Goal: Navigation & Orientation: Find specific page/section

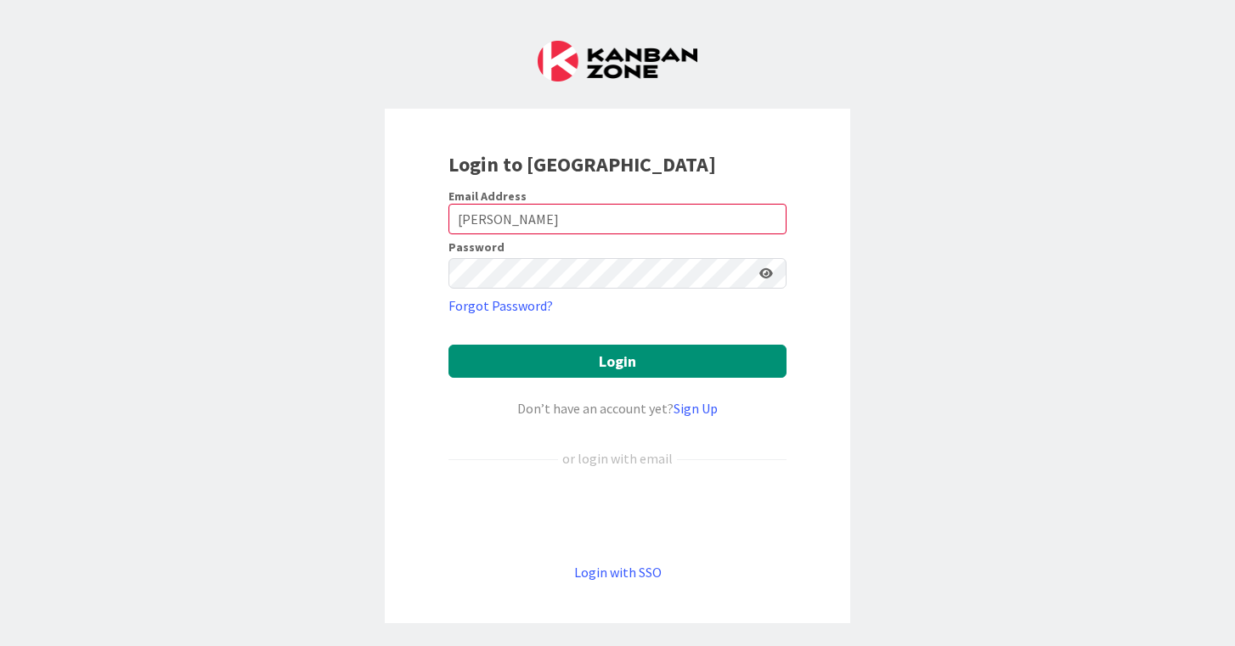
click at [634, 352] on button "Login" at bounding box center [617, 361] width 338 height 33
click at [635, 368] on button "Login" at bounding box center [617, 361] width 338 height 33
click at [461, 219] on input "[PERSON_NAME]" at bounding box center [617, 219] width 338 height 31
click at [457, 220] on input "[PERSON_NAME]" at bounding box center [617, 219] width 338 height 31
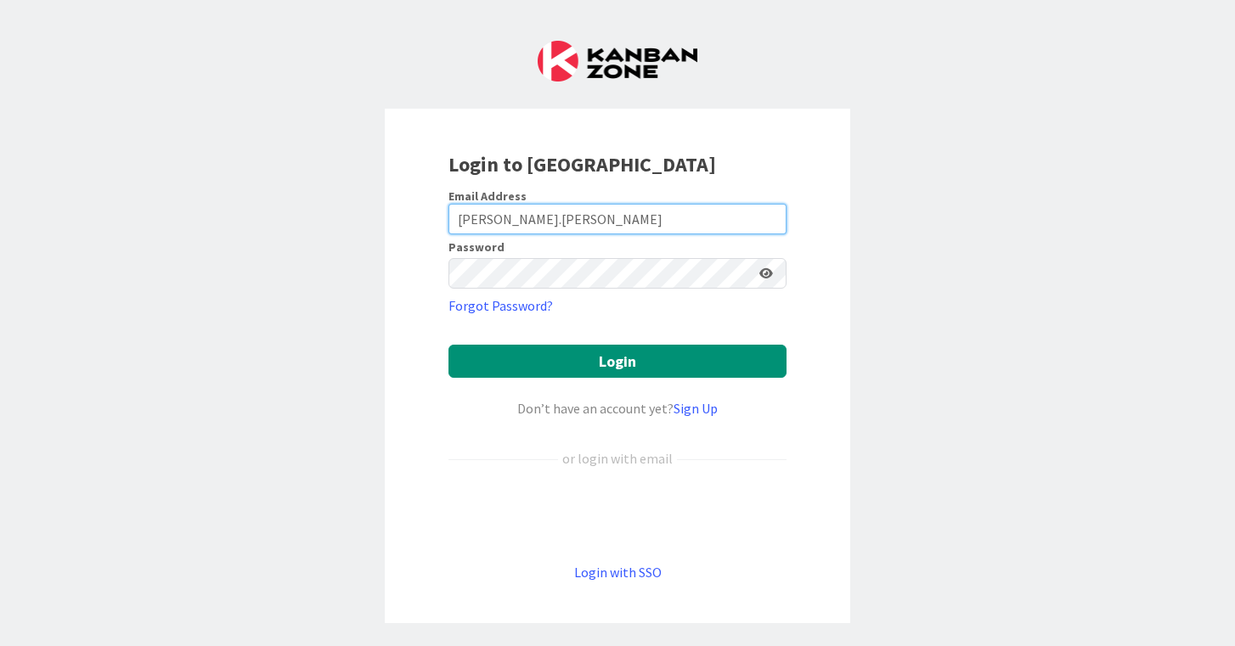
click at [566, 216] on input "[PERSON_NAME].[PERSON_NAME]" at bounding box center [617, 219] width 338 height 31
type input "[PERSON_NAME][EMAIL_ADDRESS][PERSON_NAME][DOMAIN_NAME]"
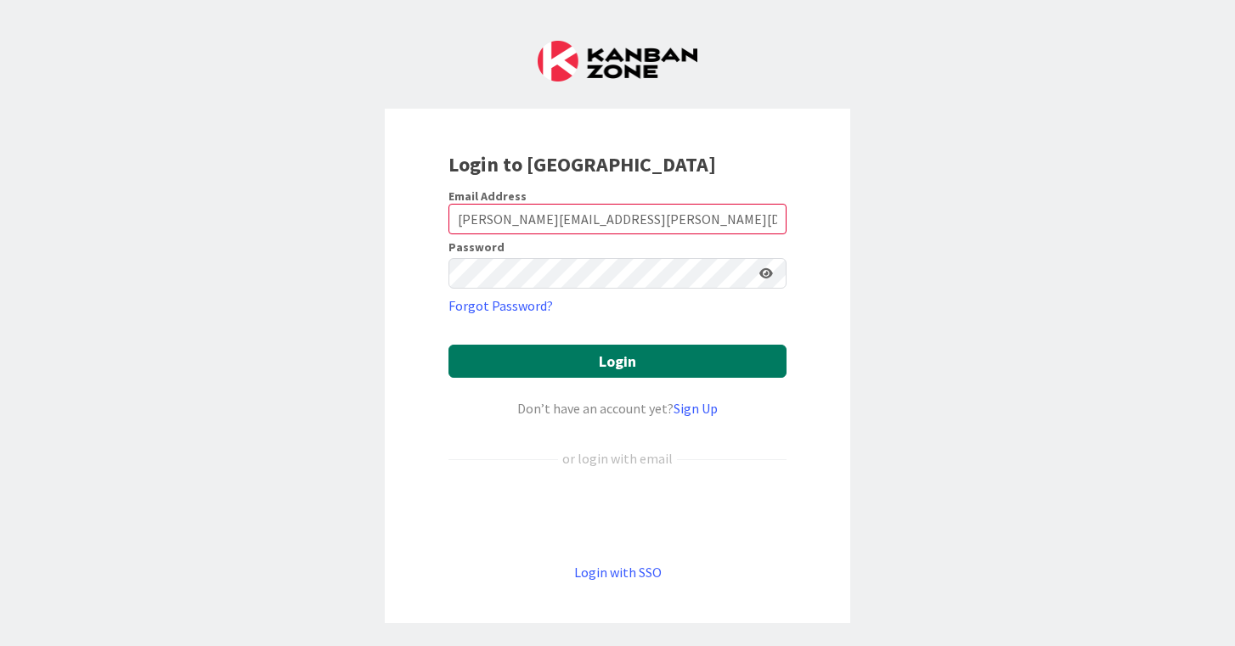
click at [628, 365] on button "Login" at bounding box center [617, 361] width 338 height 33
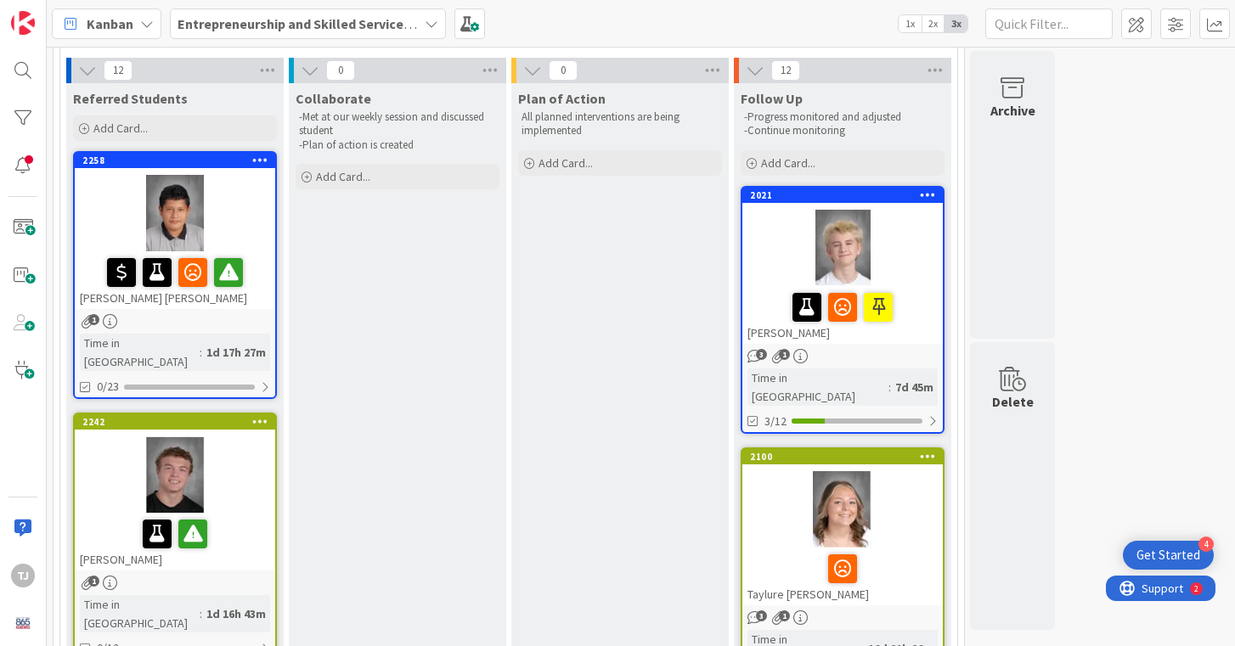
scroll to position [99, 0]
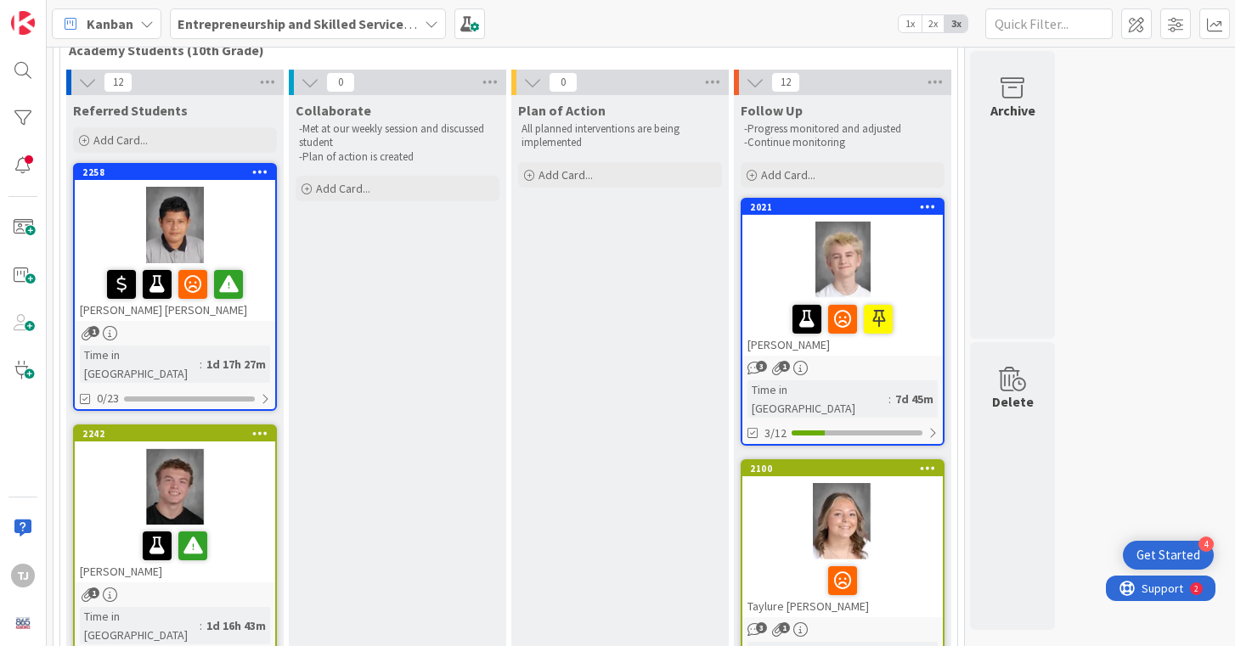
click at [221, 214] on div at bounding box center [175, 225] width 200 height 76
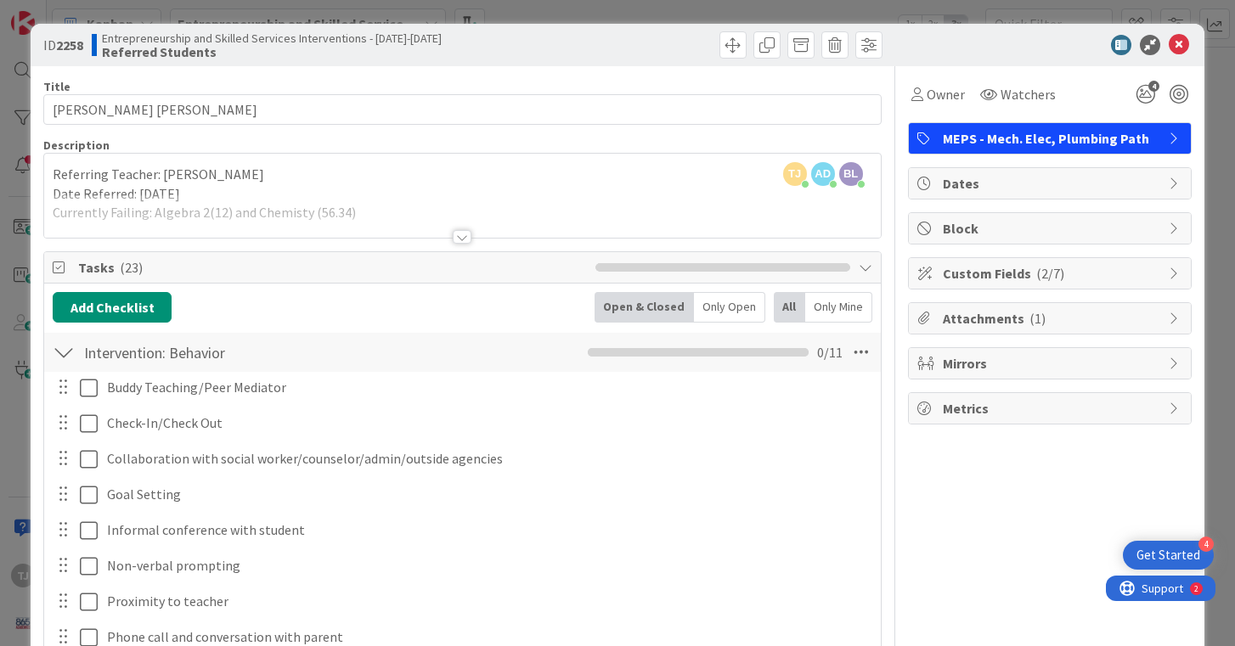
click at [462, 232] on div at bounding box center [462, 237] width 19 height 14
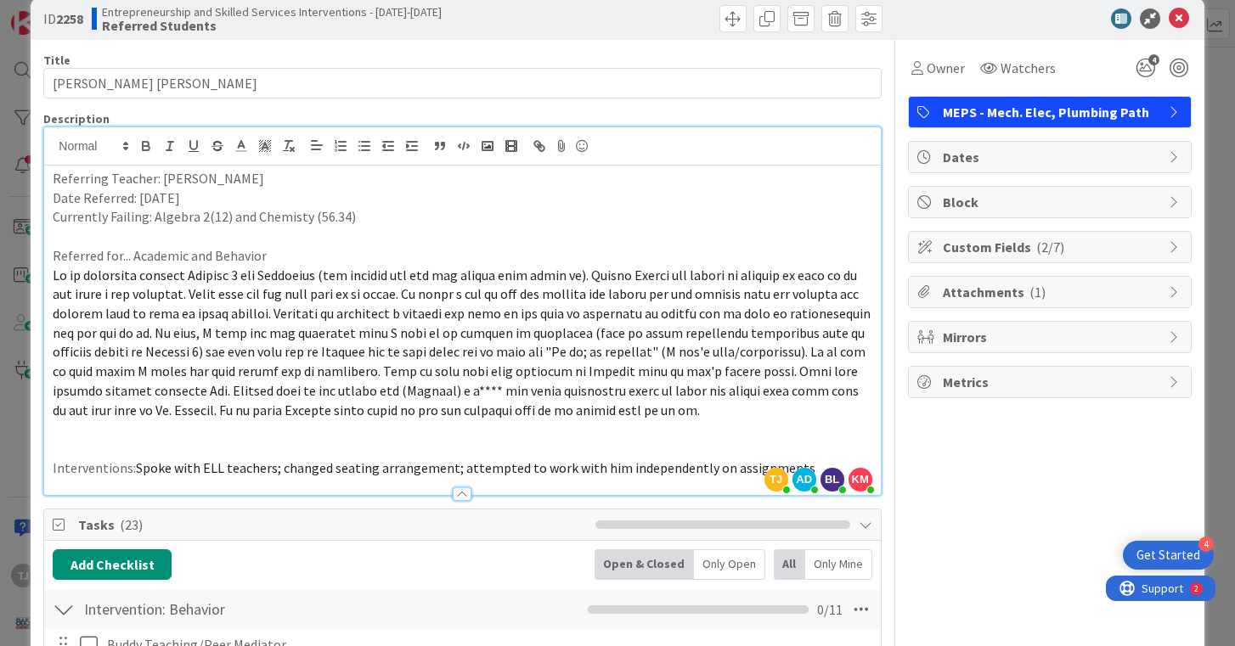
scroll to position [8, 0]
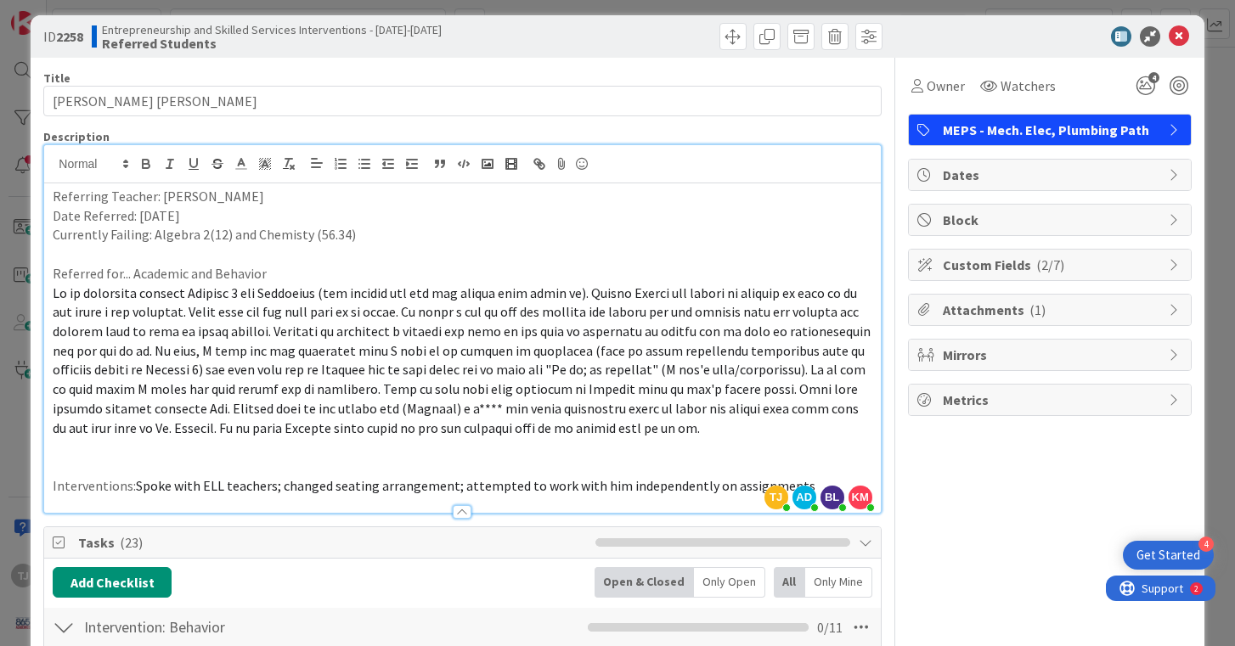
click at [459, 512] on div at bounding box center [462, 512] width 19 height 14
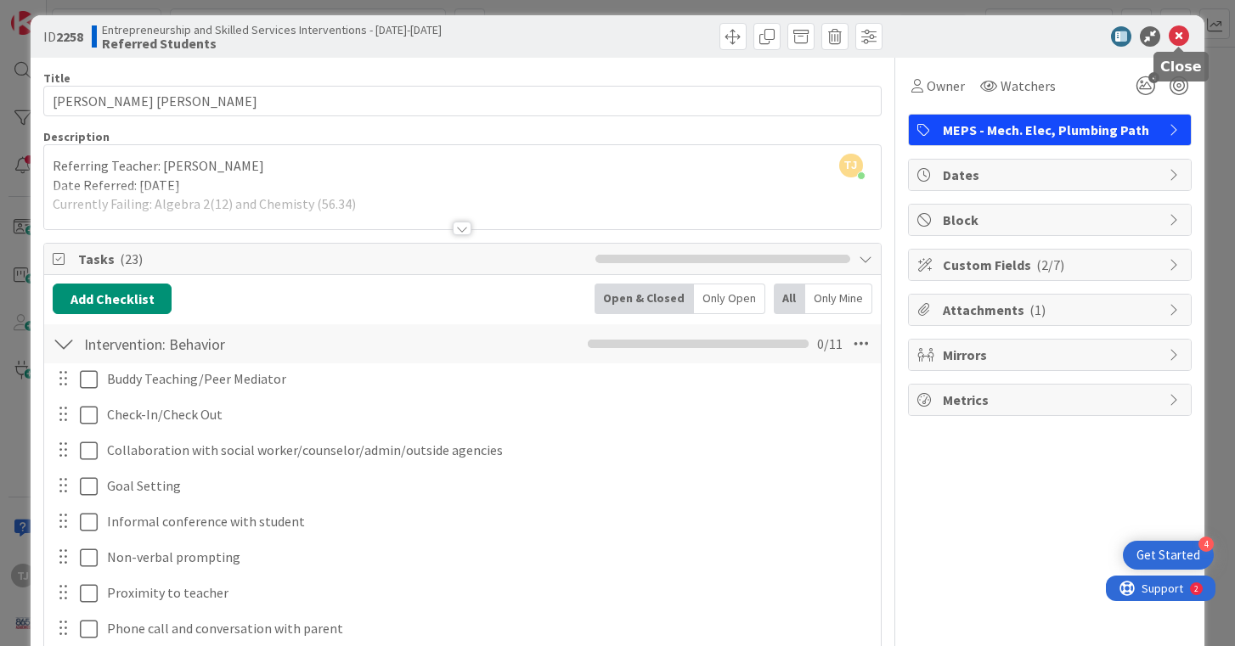
click at [1178, 36] on icon at bounding box center [1179, 36] width 20 height 20
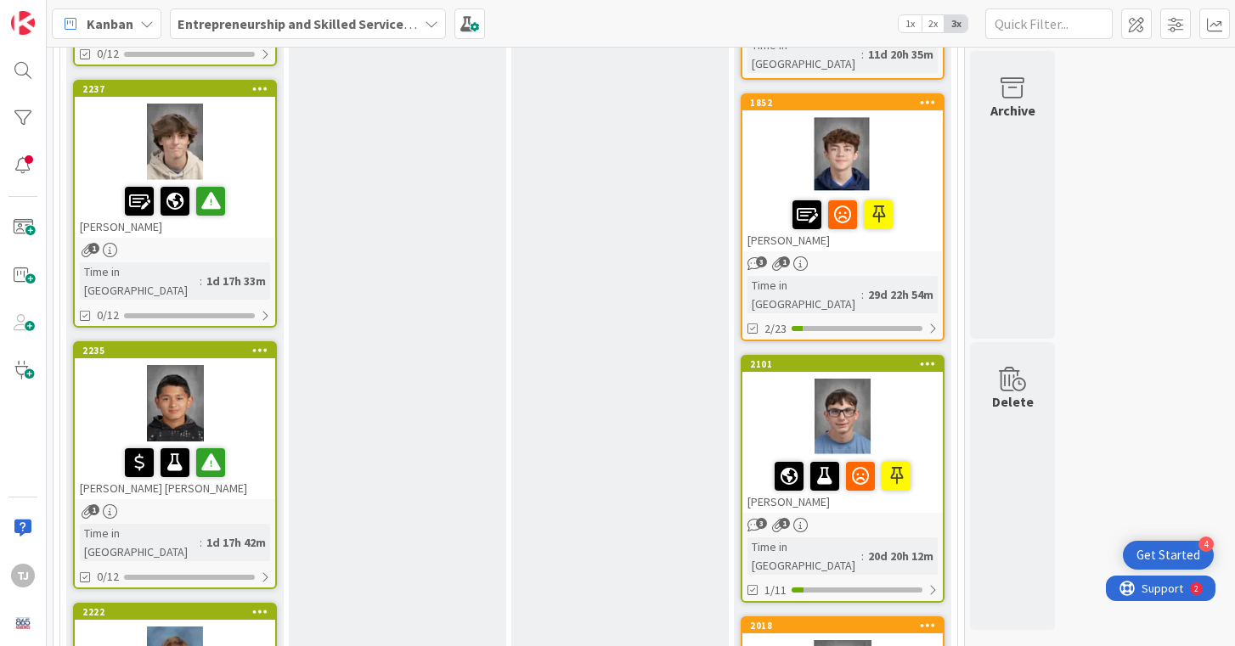
scroll to position [1458, 0]
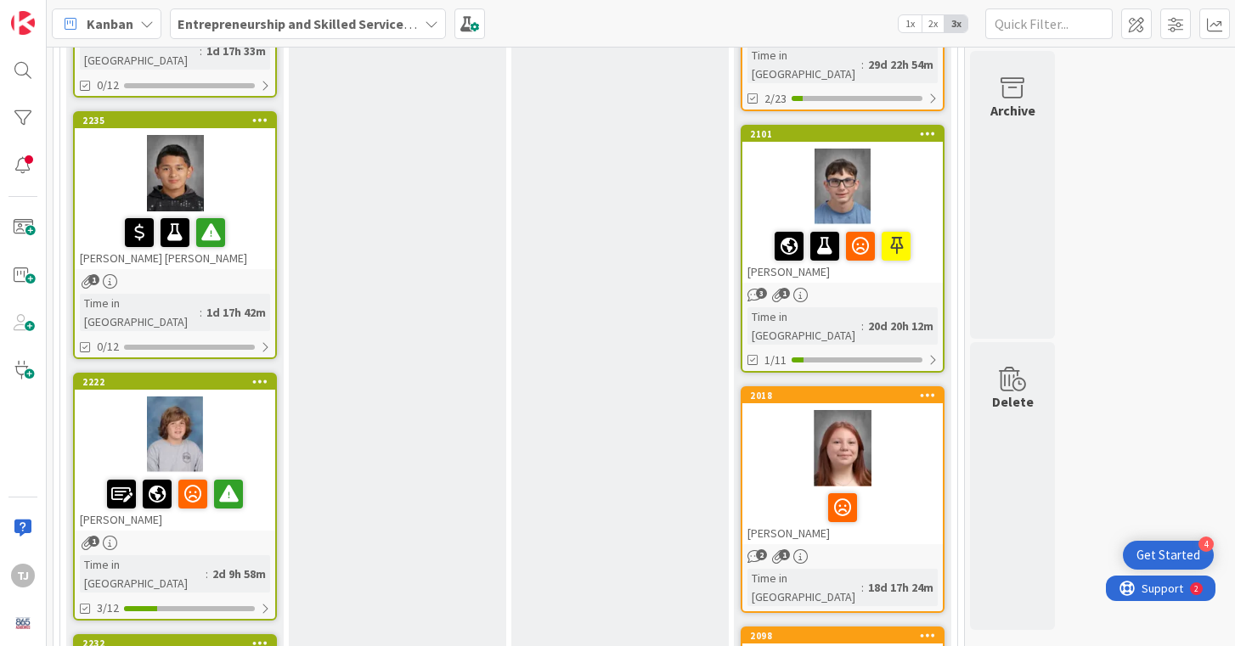
click at [243, 397] on div at bounding box center [175, 435] width 200 height 76
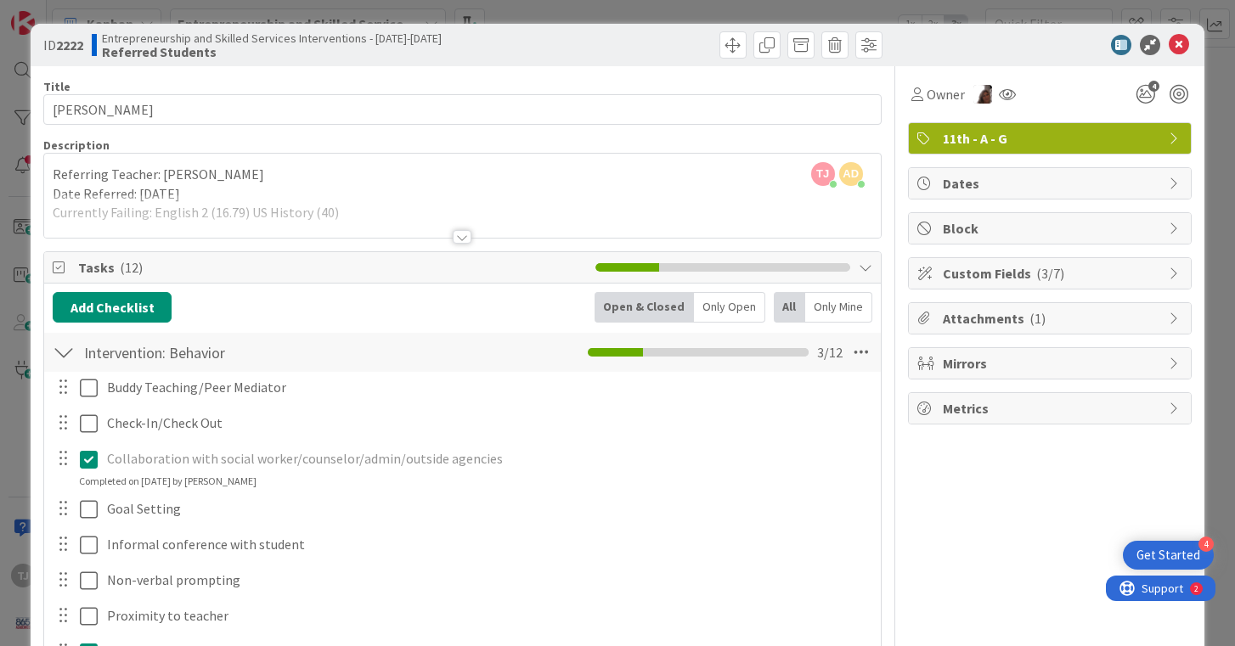
click at [453, 238] on div at bounding box center [462, 237] width 19 height 14
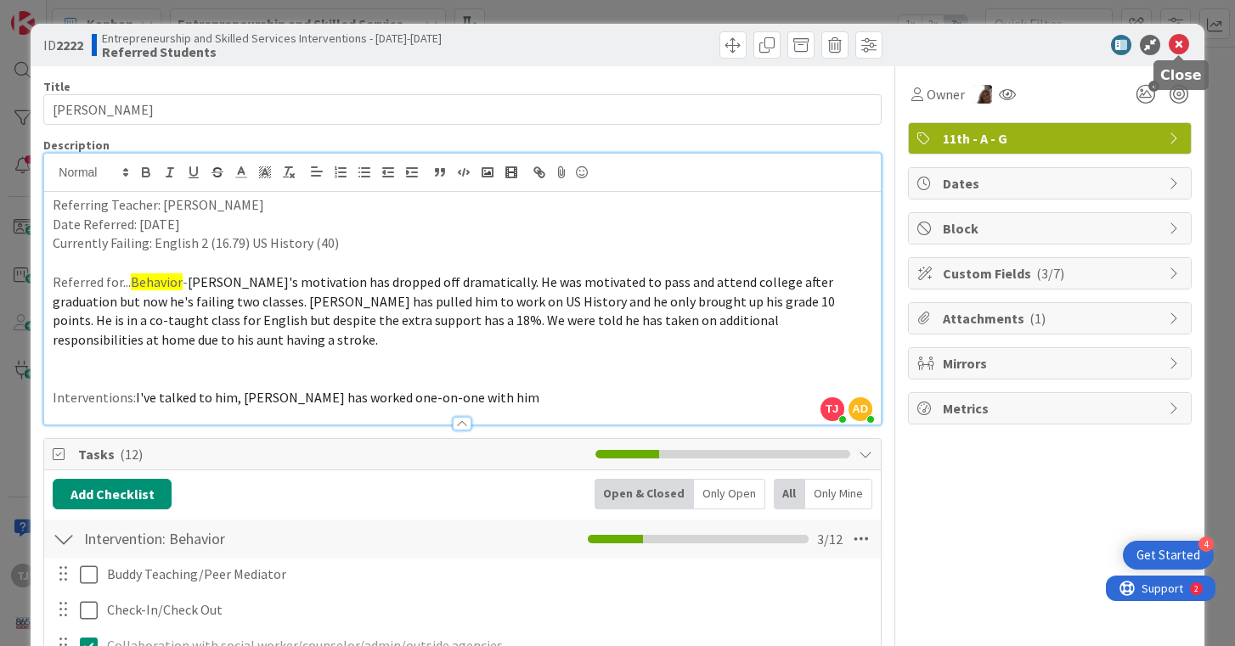
click at [1174, 46] on icon at bounding box center [1179, 45] width 20 height 20
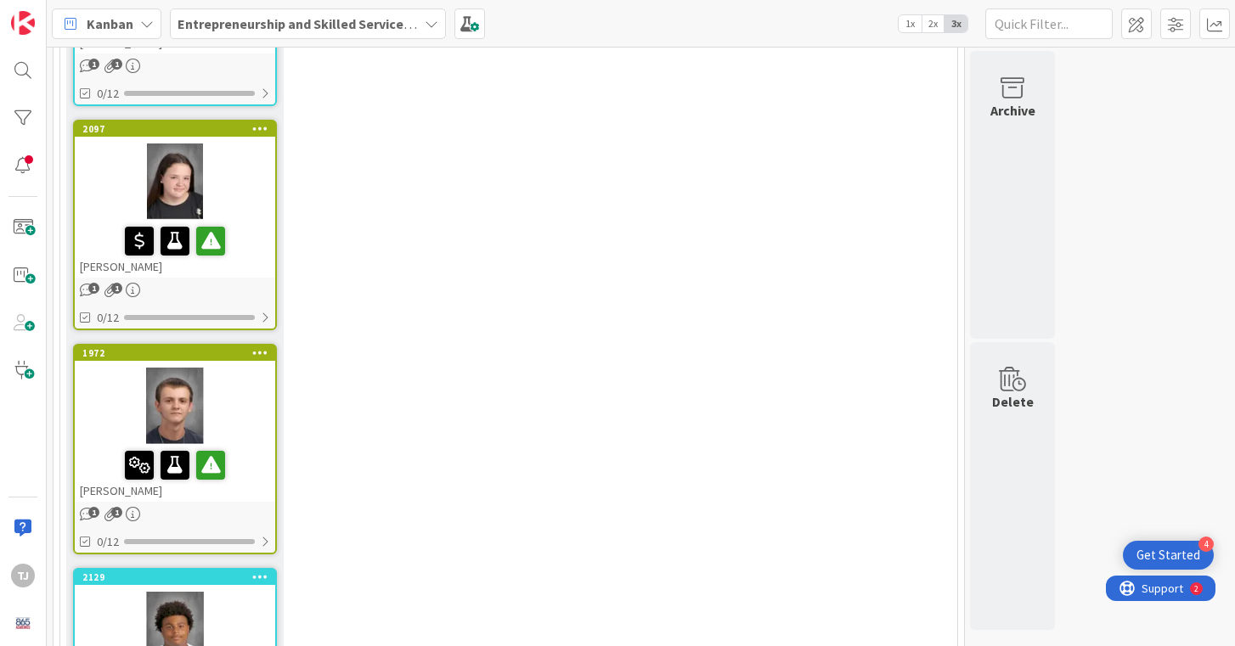
scroll to position [3430, 0]
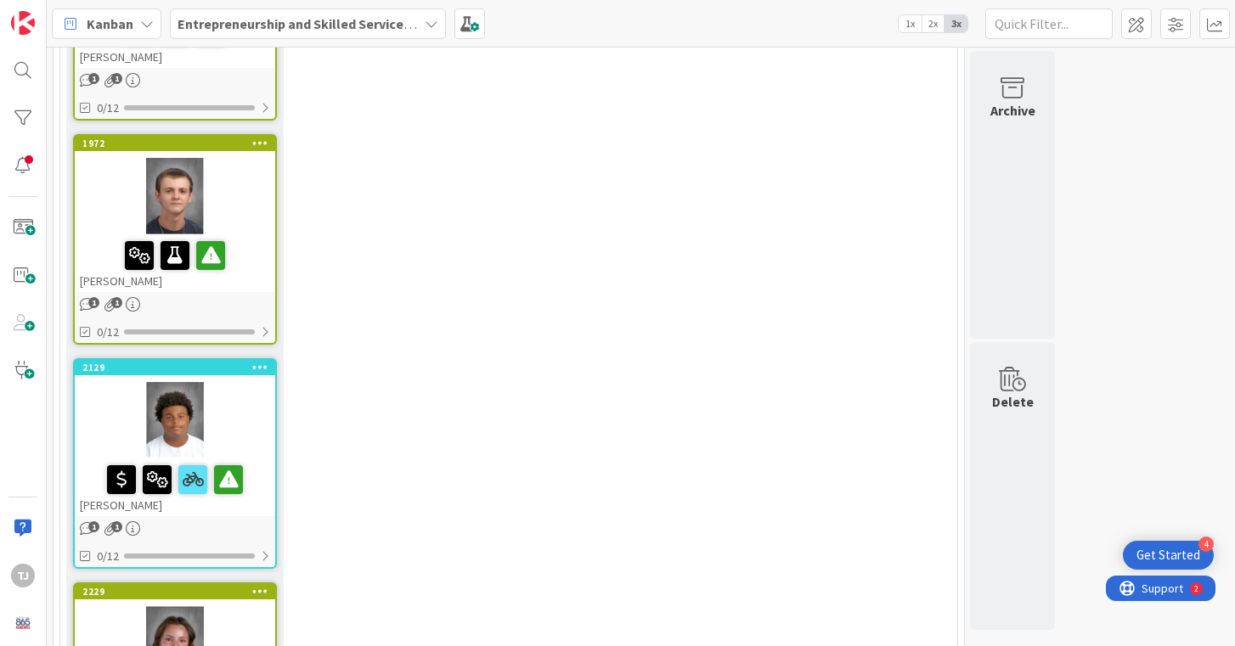
click at [245, 382] on div at bounding box center [175, 420] width 200 height 76
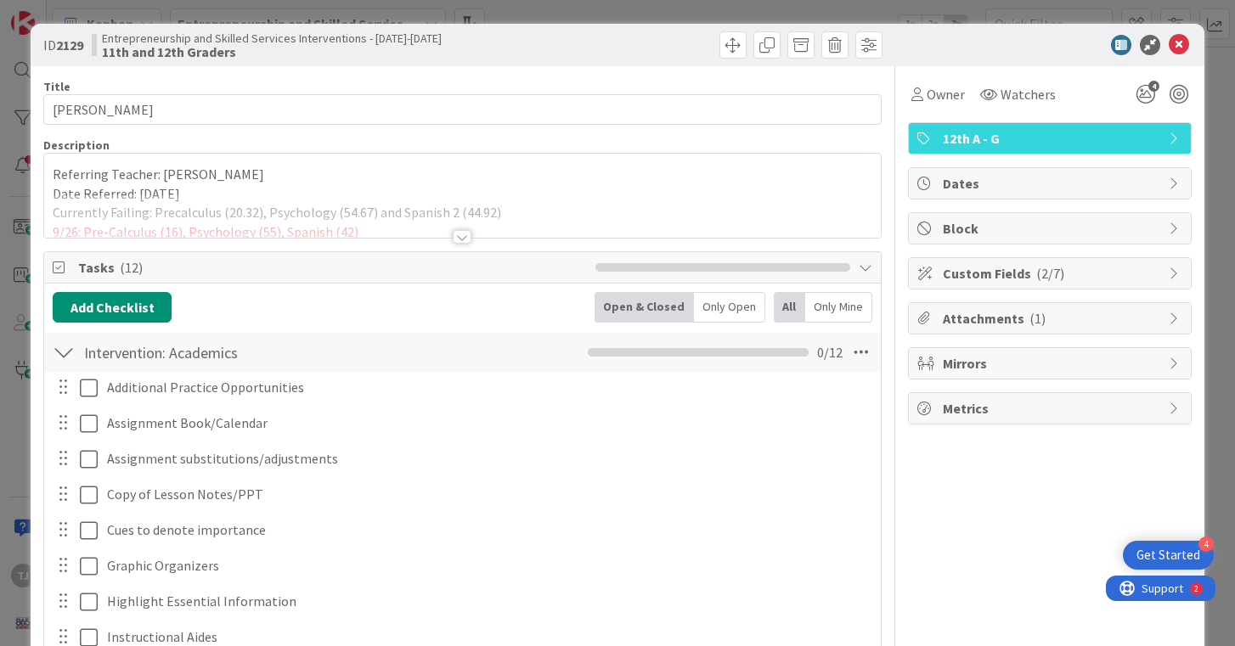
click at [464, 228] on div at bounding box center [462, 215] width 836 height 43
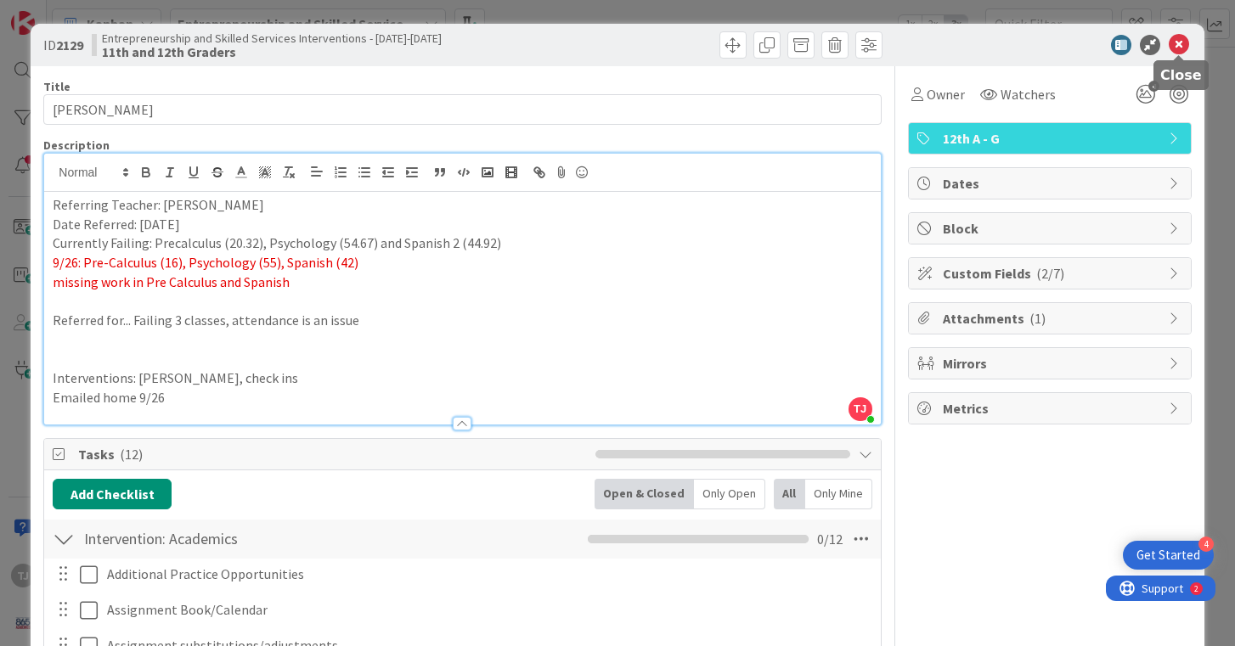
click at [1174, 46] on icon at bounding box center [1179, 45] width 20 height 20
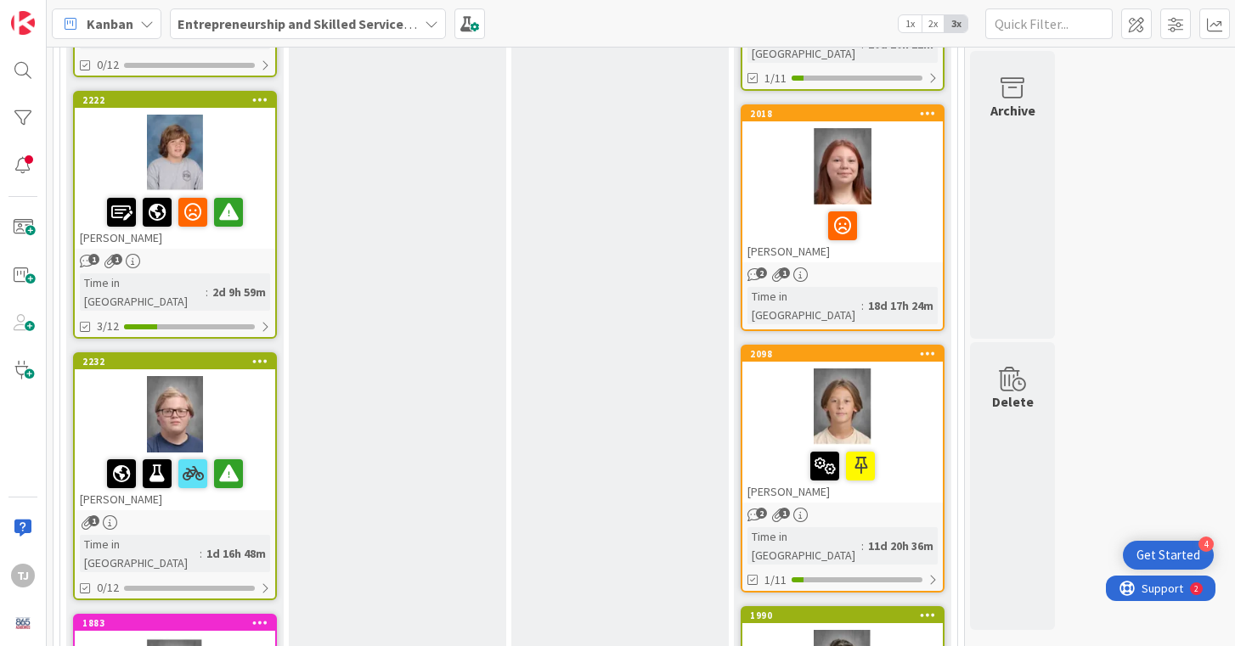
scroll to position [1735, 0]
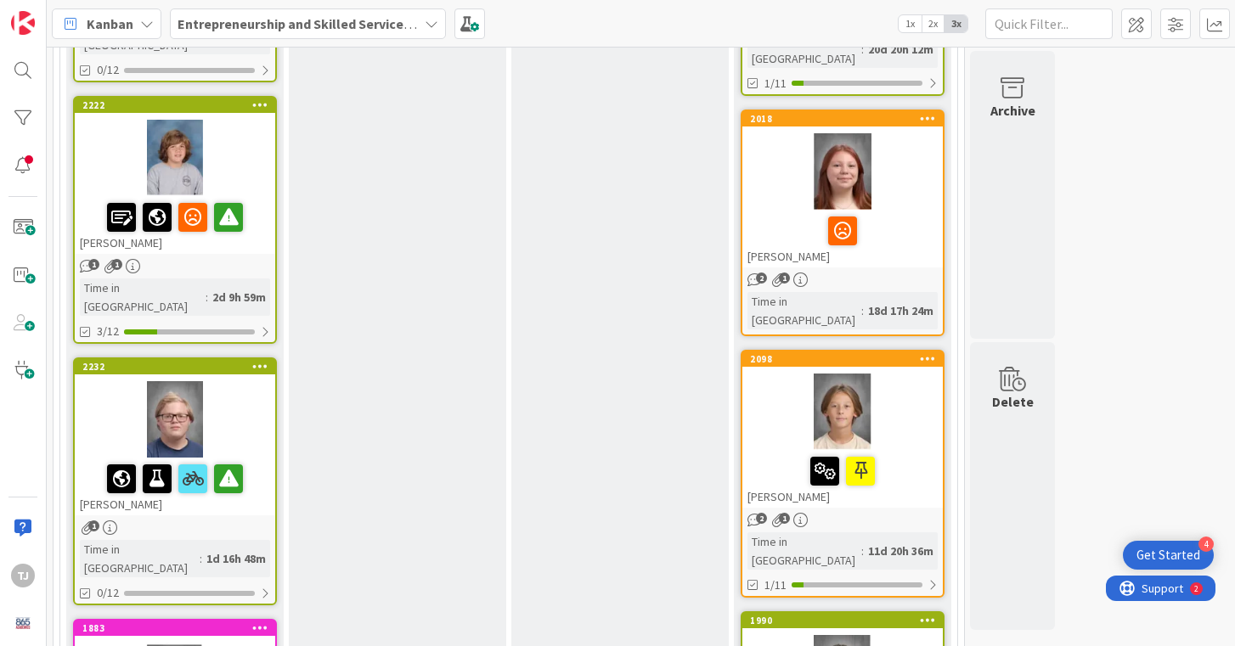
click at [245, 381] on div at bounding box center [175, 419] width 200 height 76
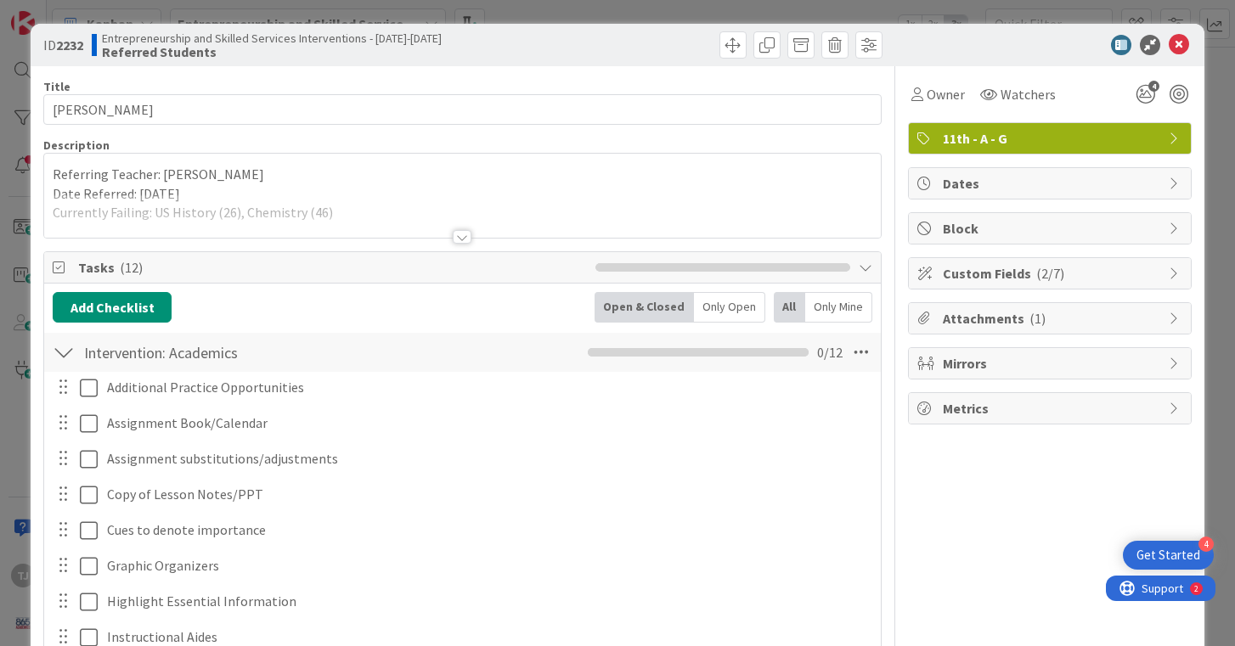
click at [457, 237] on div at bounding box center [462, 237] width 19 height 14
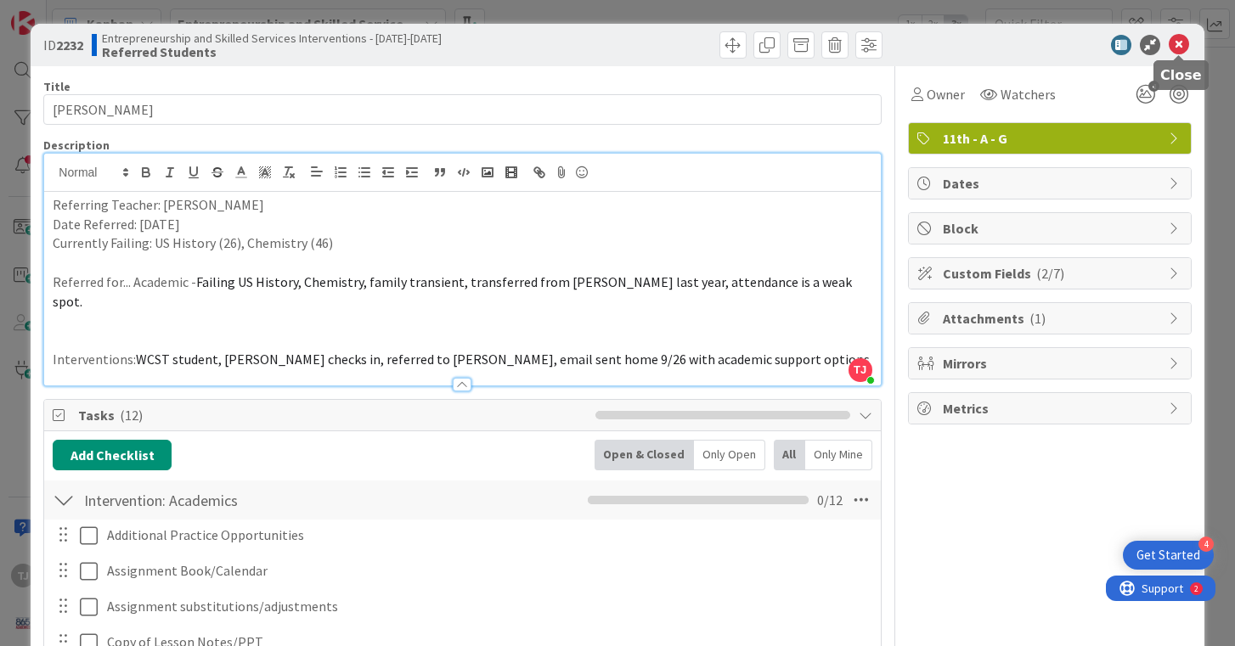
click at [1176, 42] on icon at bounding box center [1179, 45] width 20 height 20
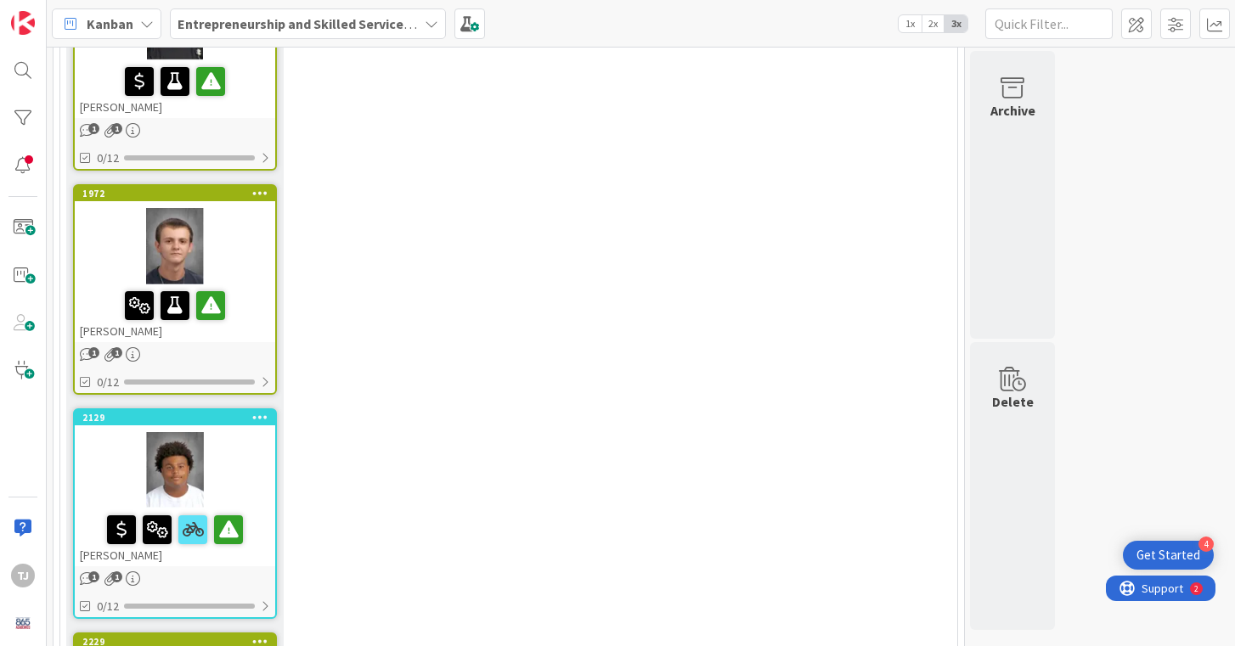
scroll to position [3391, 0]
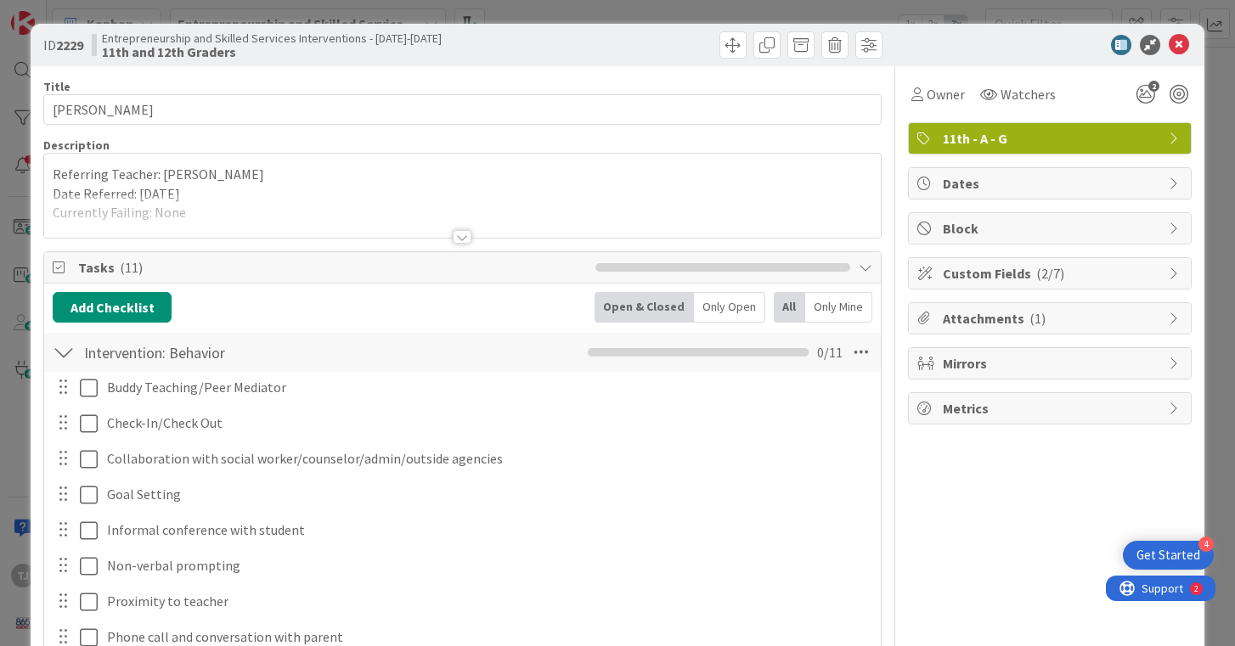
click at [465, 234] on div at bounding box center [462, 237] width 19 height 14
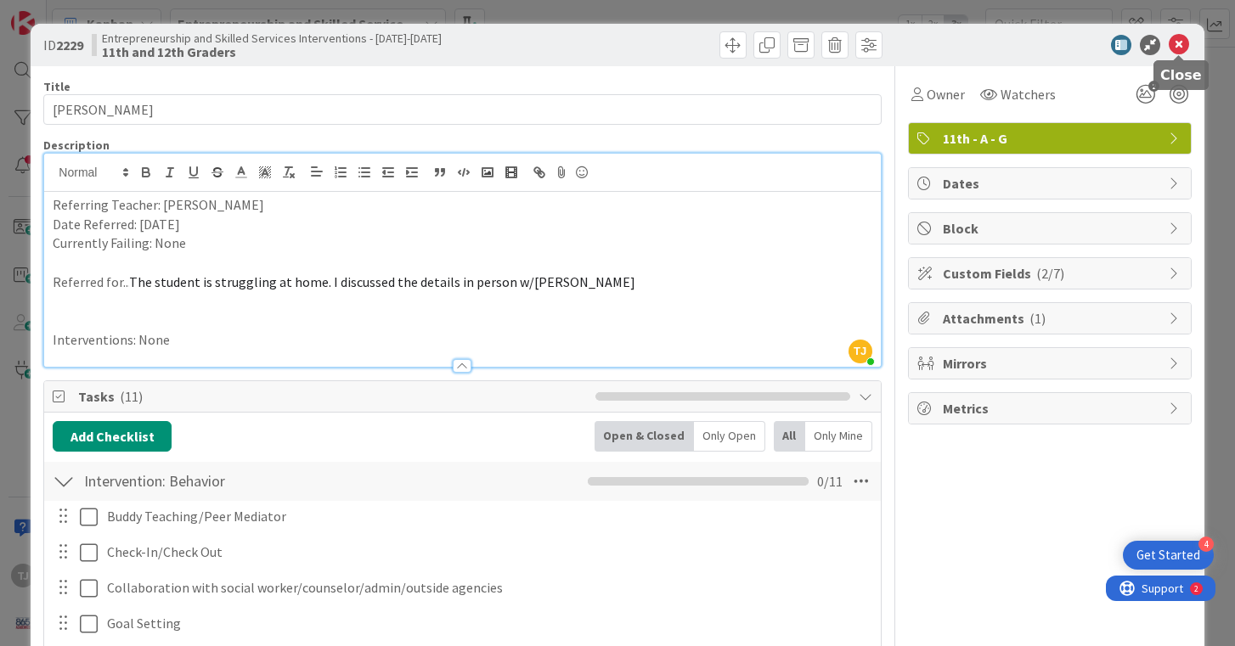
click at [1175, 48] on icon at bounding box center [1179, 45] width 20 height 20
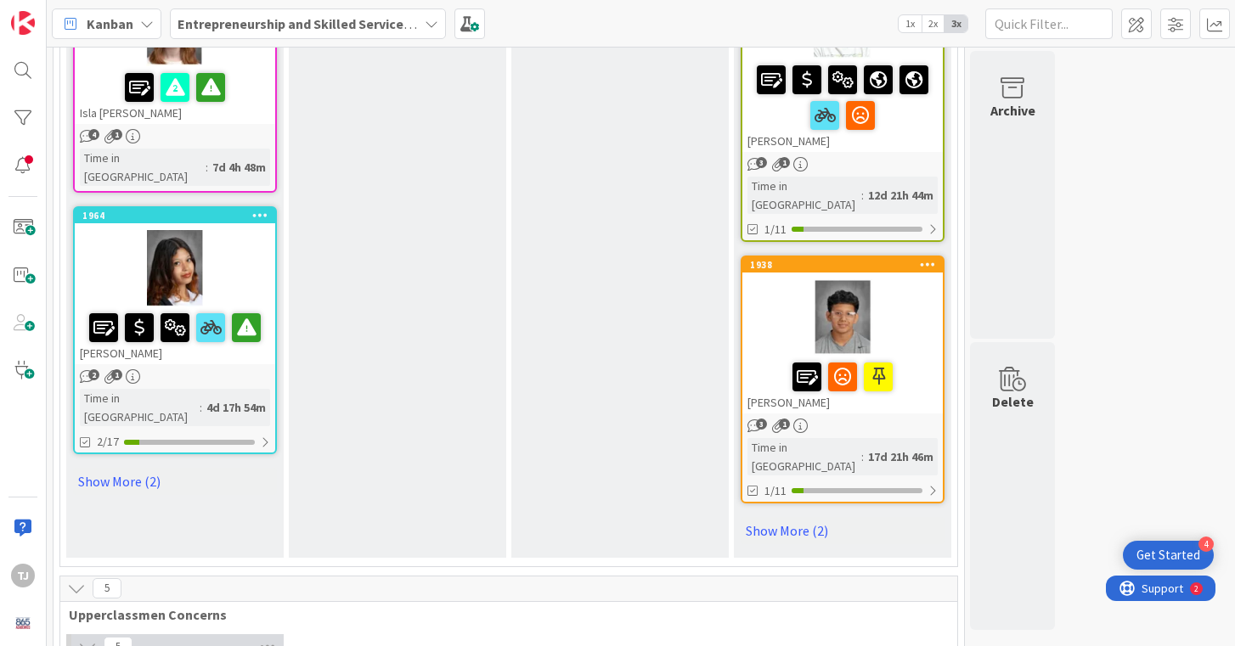
scroll to position [2420, 0]
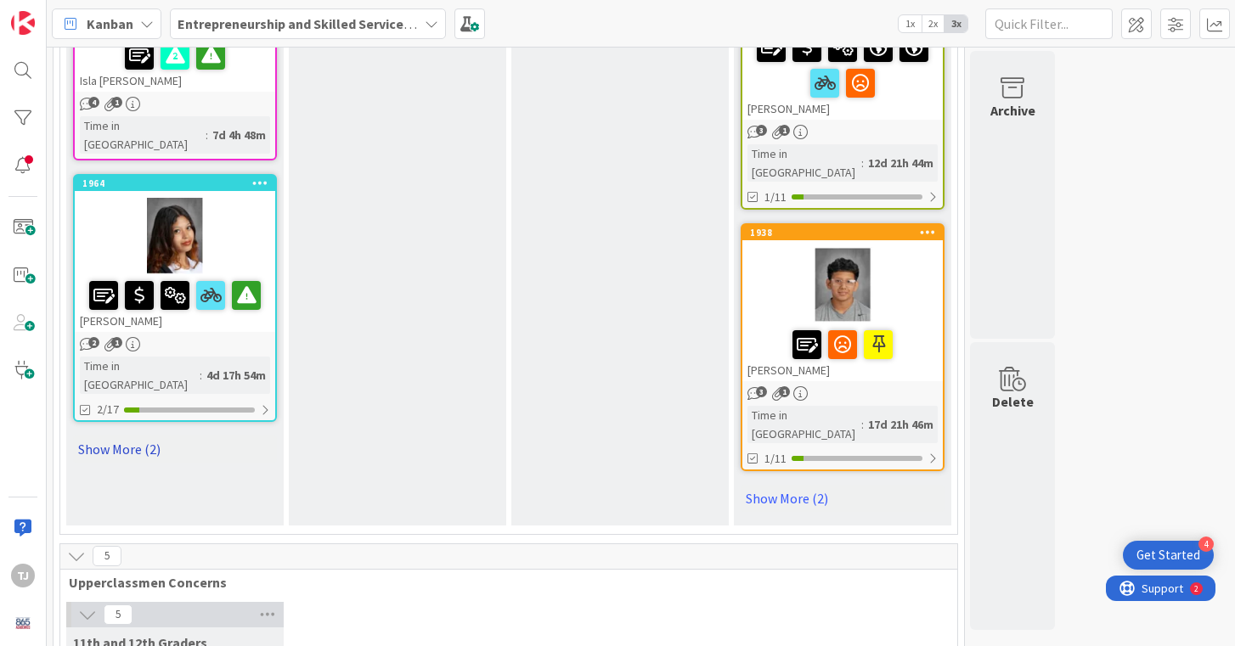
click at [145, 436] on link "Show More (2)" at bounding box center [175, 449] width 204 height 27
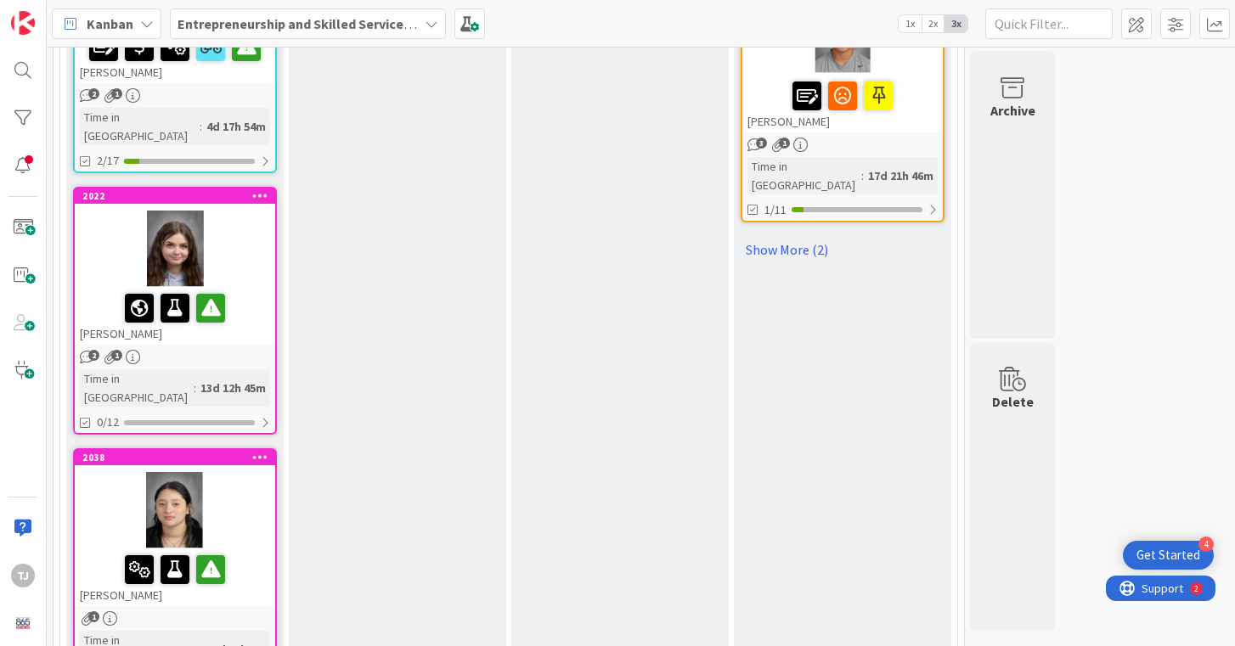
scroll to position [2671, 0]
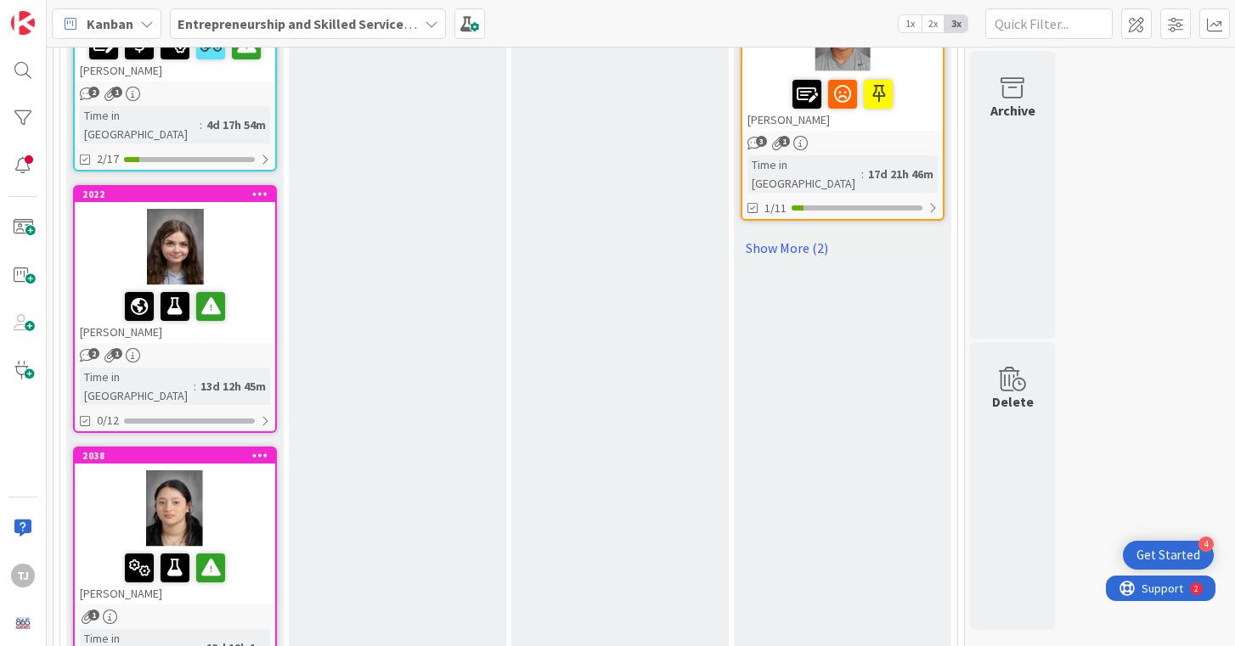
click at [219, 470] on div at bounding box center [175, 508] width 200 height 76
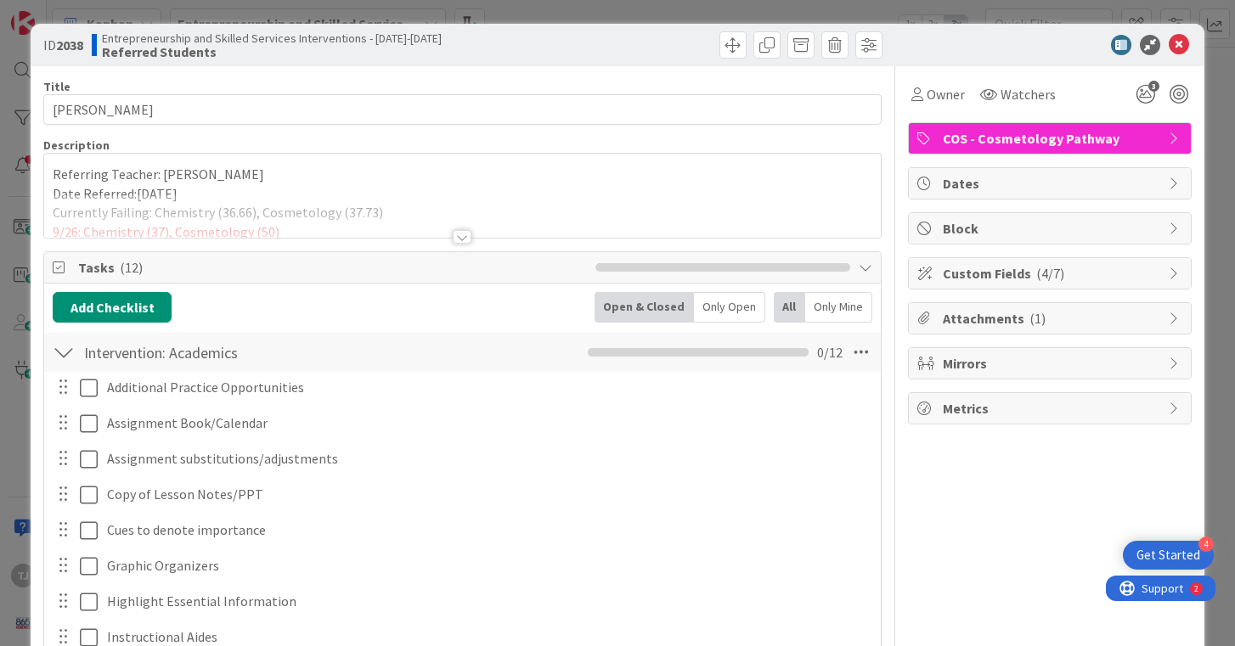
click at [462, 240] on div at bounding box center [462, 237] width 19 height 14
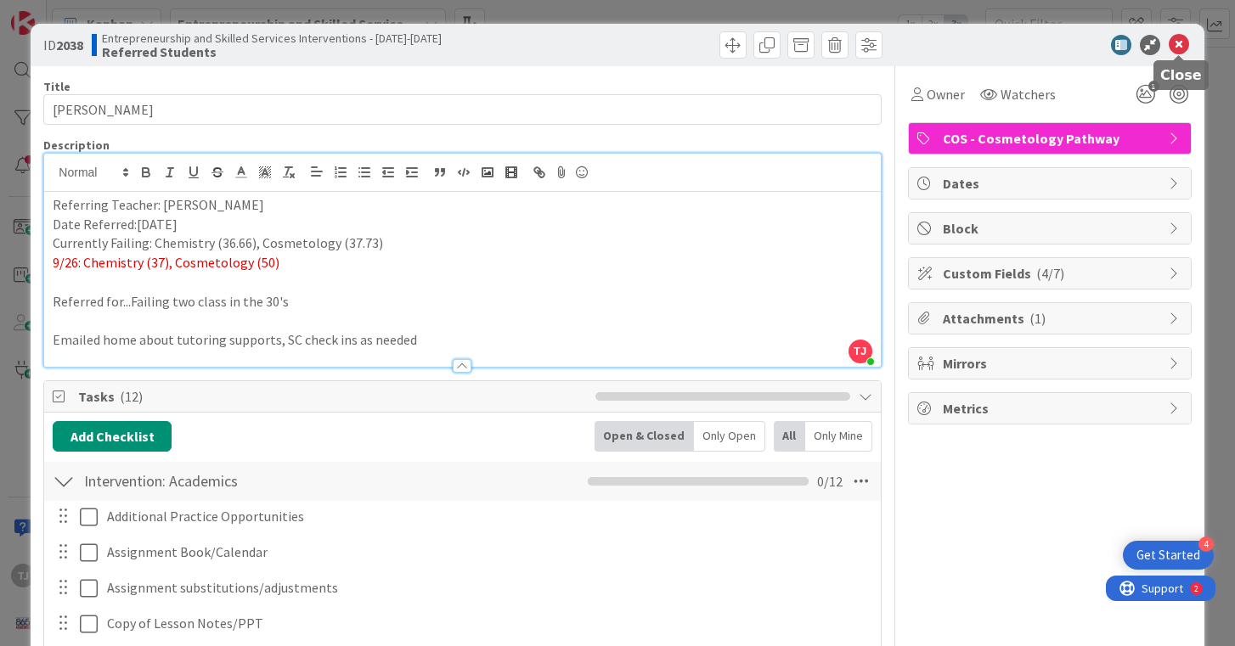
click at [1177, 37] on icon at bounding box center [1179, 45] width 20 height 20
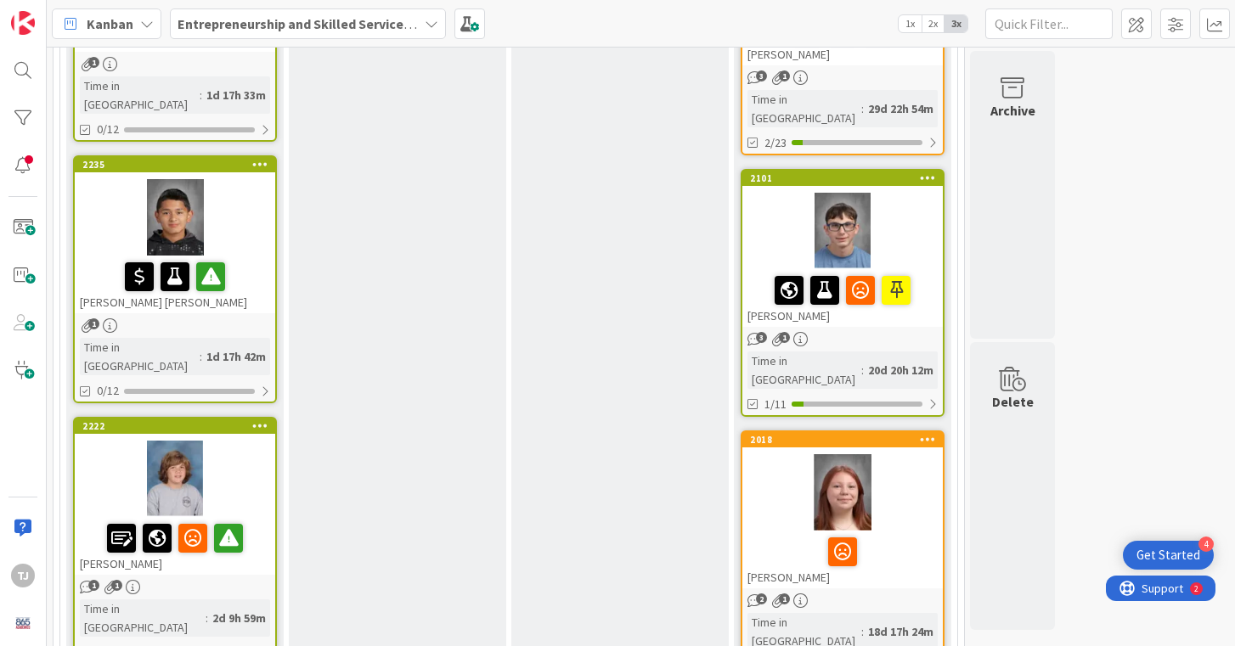
scroll to position [1416, 0]
